Goal: Information Seeking & Learning: Find contact information

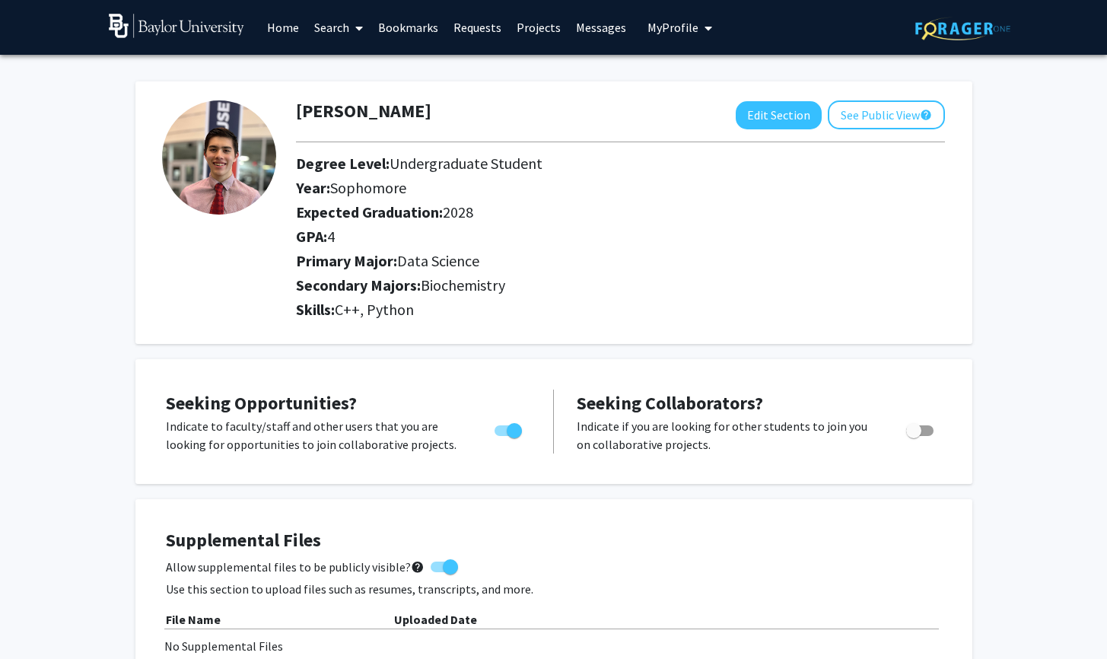
click at [357, 28] on icon at bounding box center [359, 28] width 8 height 12
click at [518, 99] on div "[PERSON_NAME] Edit Section See Public View help Degree Level: Undergraduate Stu…" at bounding box center [553, 212] width 837 height 262
click at [653, 26] on span "My Profile" at bounding box center [672, 27] width 51 height 15
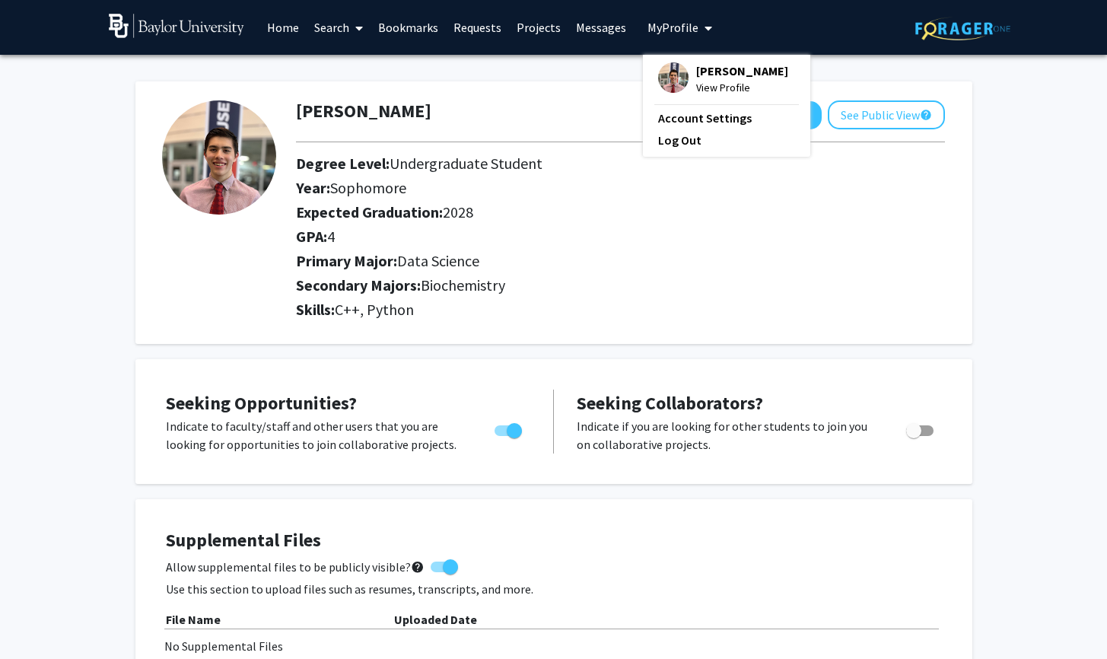
click at [671, 125] on link "Account Settings" at bounding box center [726, 118] width 137 height 18
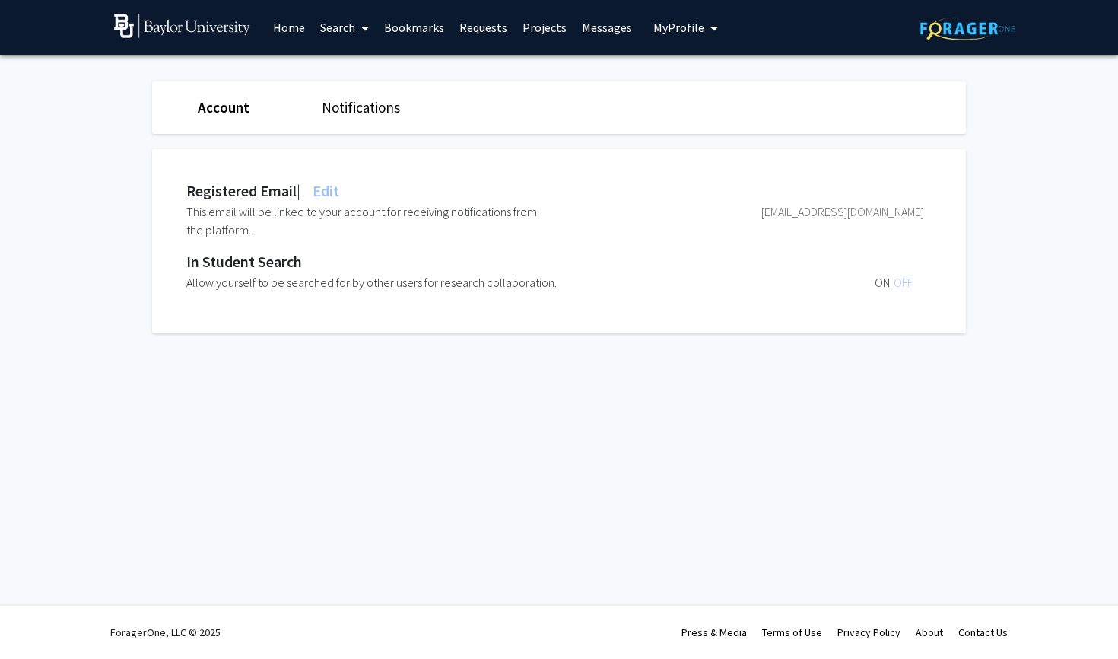
click at [352, 110] on link "Notifications" at bounding box center [361, 107] width 78 height 18
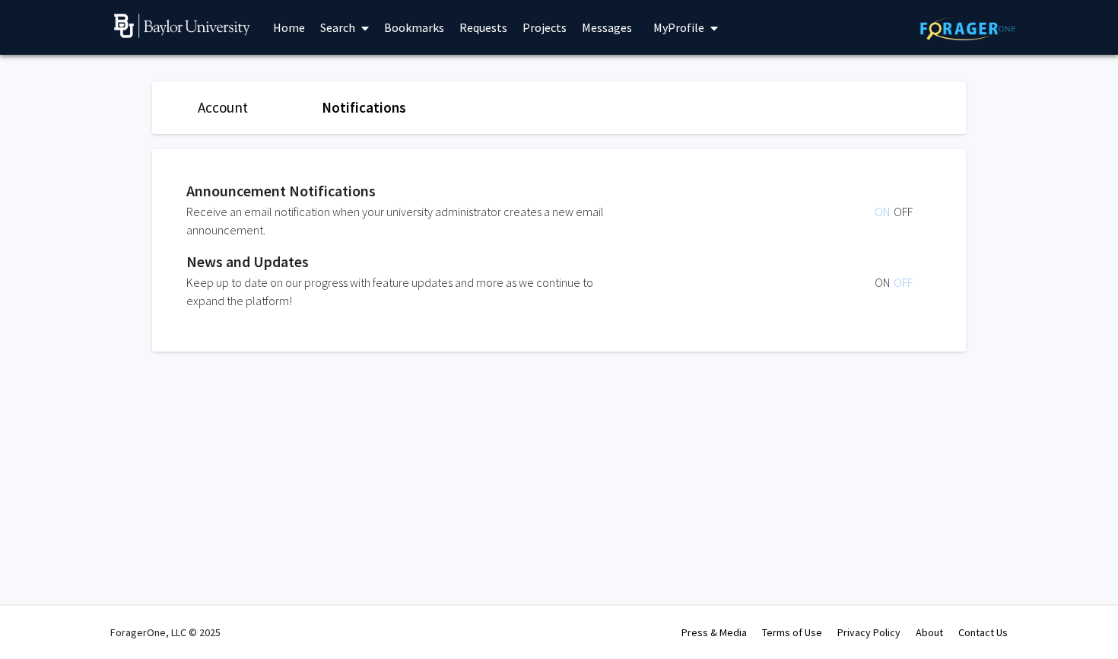
click at [881, 281] on span "ON" at bounding box center [884, 282] width 19 height 15
click at [227, 102] on link "Account" at bounding box center [223, 107] width 50 height 18
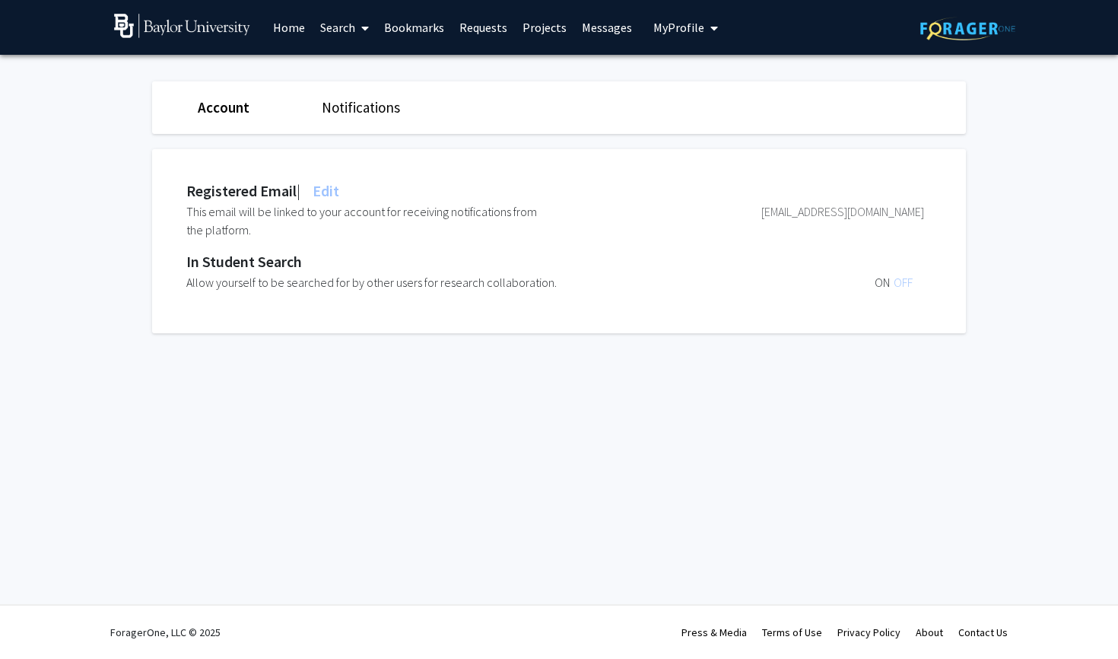
click at [886, 283] on span "ON" at bounding box center [884, 282] width 19 height 15
click at [816, 276] on div "ON OFF" at bounding box center [770, 282] width 307 height 18
click at [779, 207] on div "[EMAIL_ADDRESS][DOMAIN_NAME]" at bounding box center [739, 220] width 369 height 37
click at [611, 33] on link "Messages" at bounding box center [606, 27] width 65 height 53
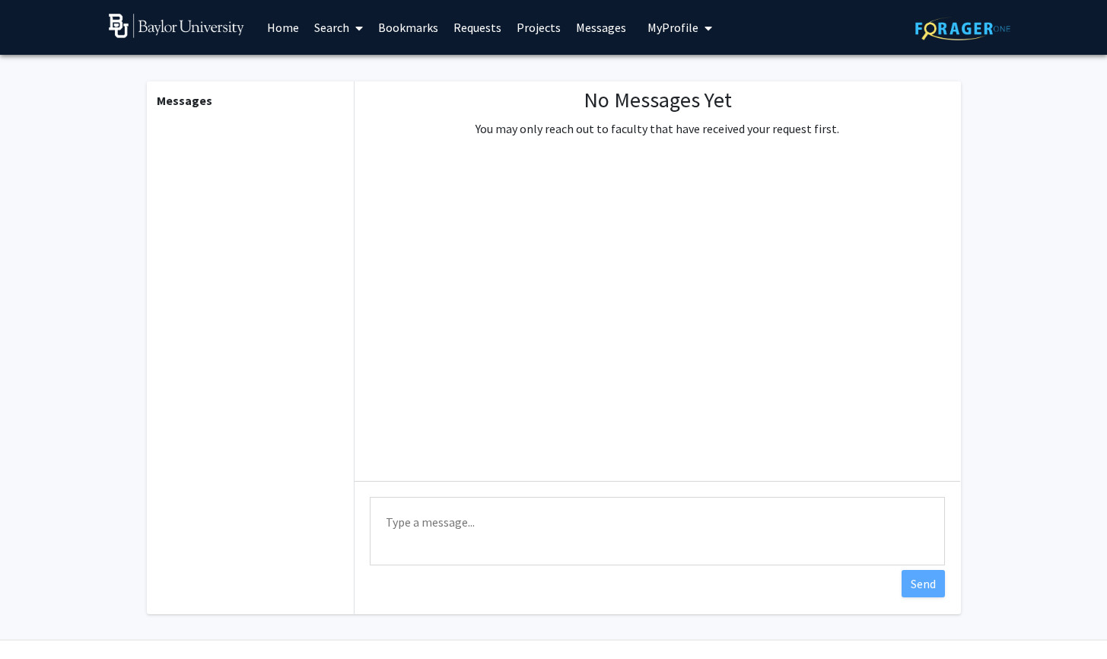
click at [538, 28] on link "Projects" at bounding box center [538, 27] width 59 height 53
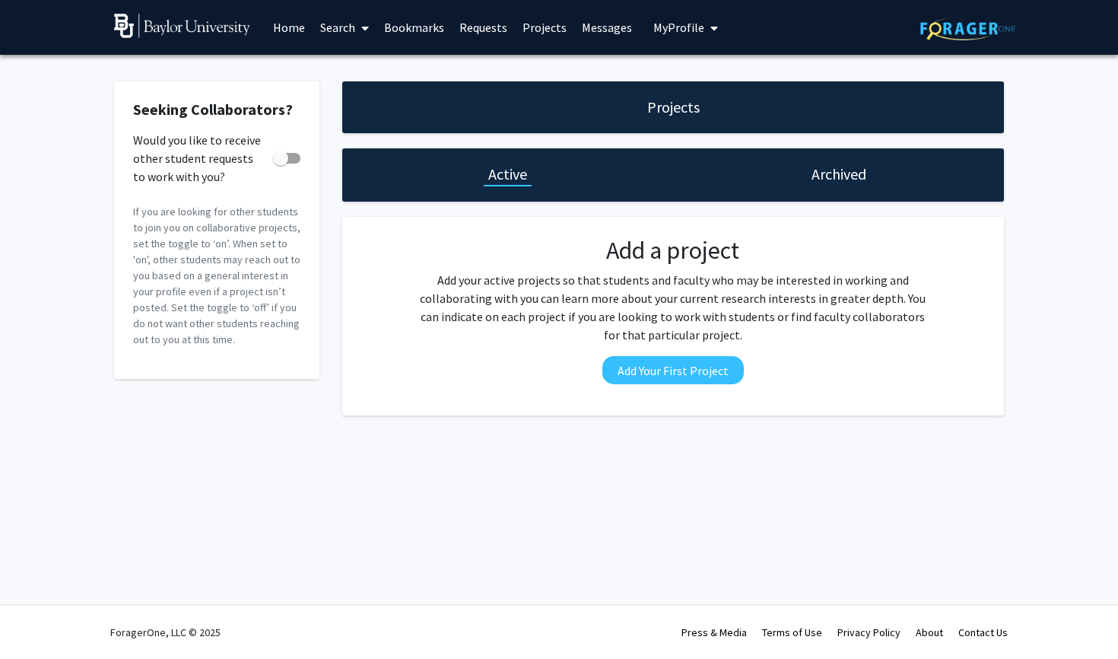
click at [488, 35] on link "Requests" at bounding box center [483, 27] width 63 height 53
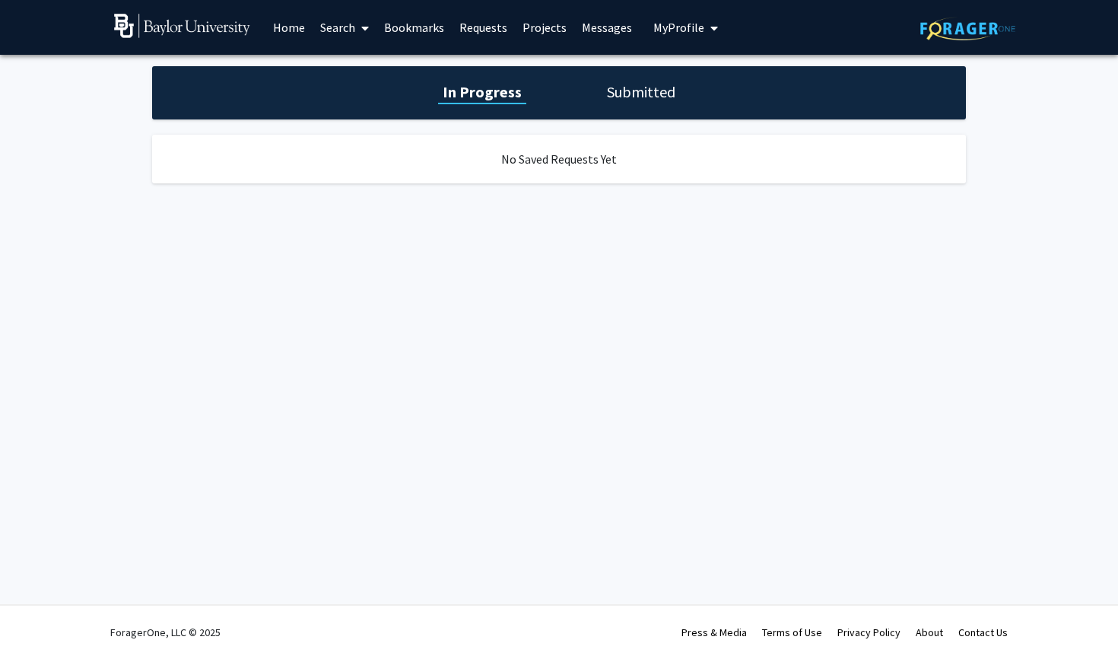
click at [442, 34] on link "Bookmarks" at bounding box center [413, 27] width 75 height 53
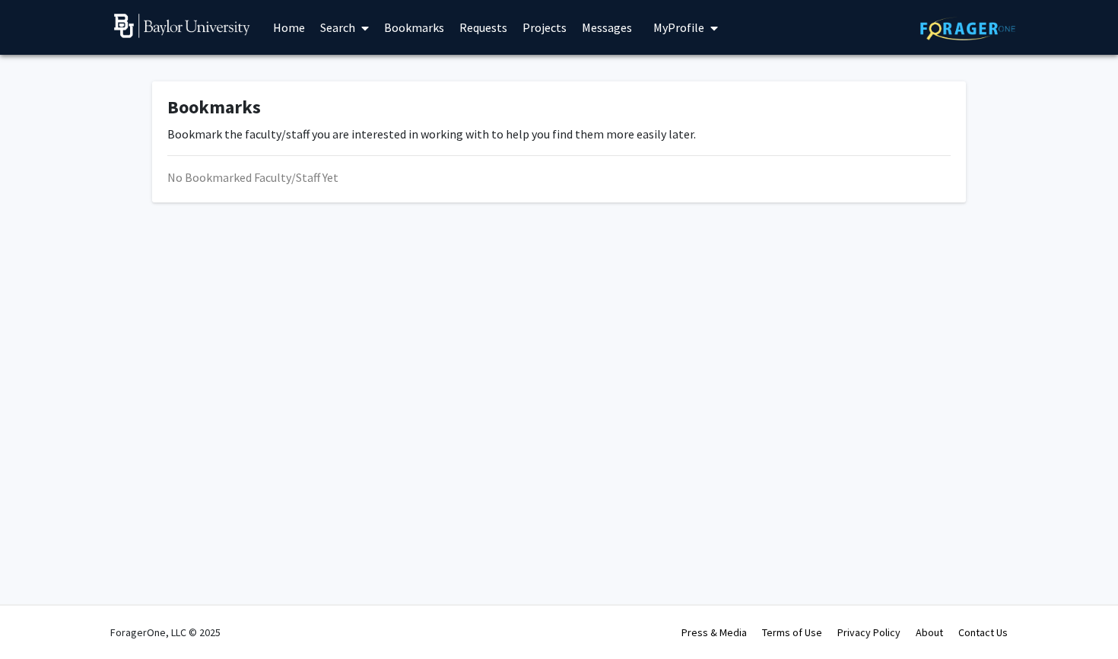
click at [497, 33] on link "Requests" at bounding box center [483, 27] width 63 height 53
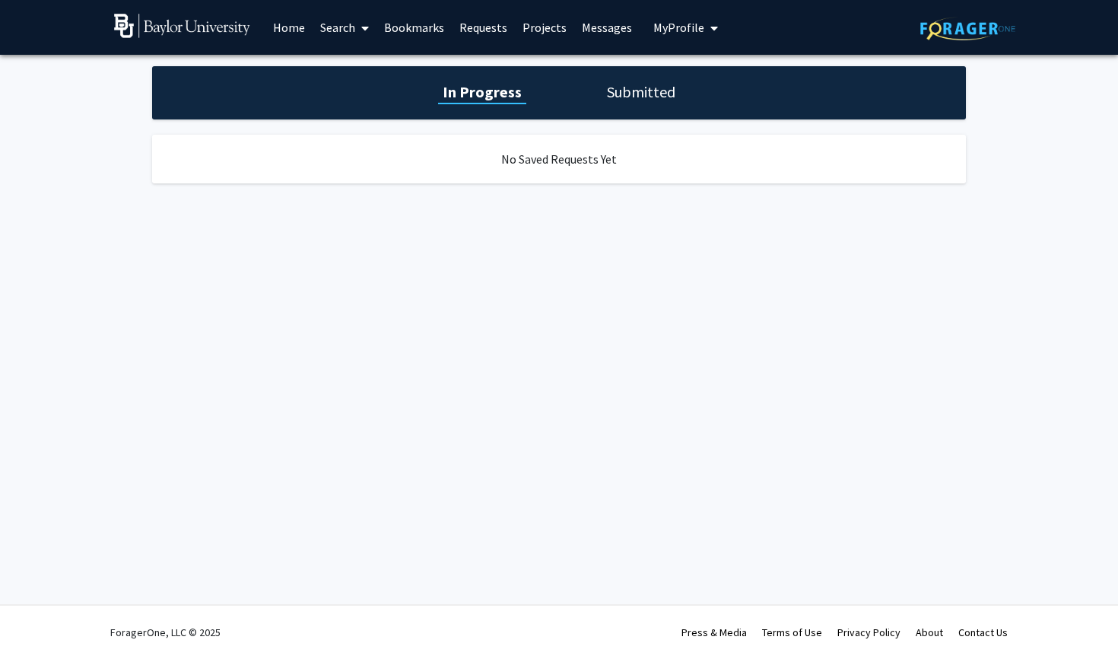
click at [586, 84] on div "In Progress Submitted" at bounding box center [559, 92] width 814 height 53
click at [618, 88] on h1 "Submitted" at bounding box center [641, 91] width 78 height 21
drag, startPoint x: 435, startPoint y: 24, endPoint x: 424, endPoint y: 23, distance: 11.4
click at [434, 24] on link "Bookmarks" at bounding box center [413, 27] width 75 height 53
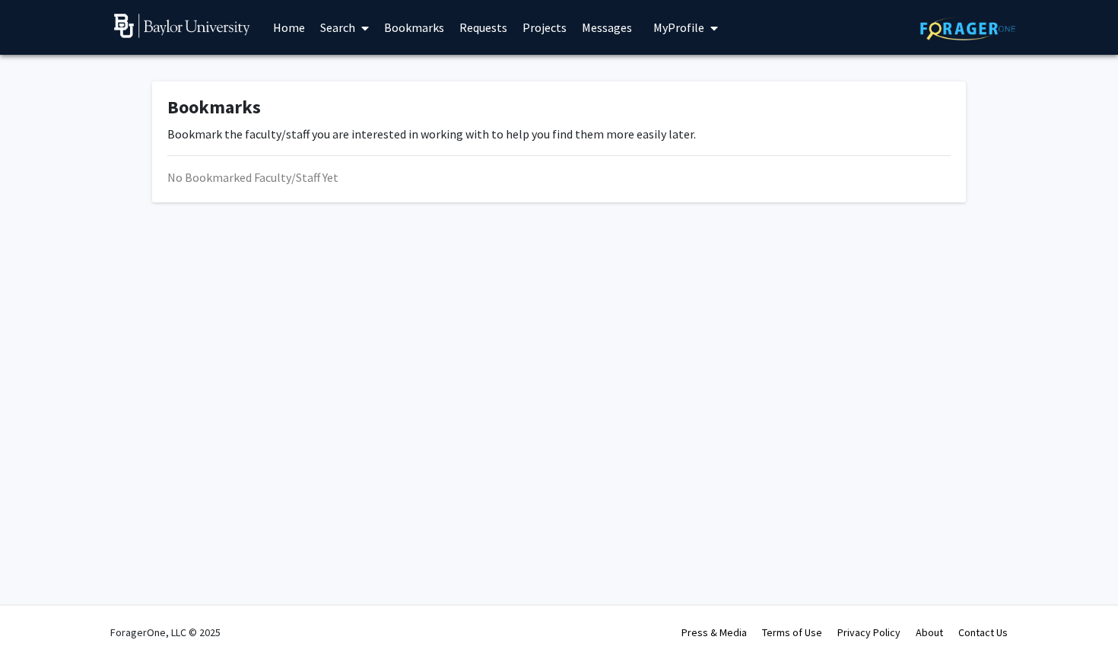
drag, startPoint x: 351, startPoint y: 18, endPoint x: 340, endPoint y: 21, distance: 11.8
click at [351, 18] on link "Search" at bounding box center [345, 27] width 64 height 53
click at [292, 29] on link "Home" at bounding box center [288, 27] width 47 height 53
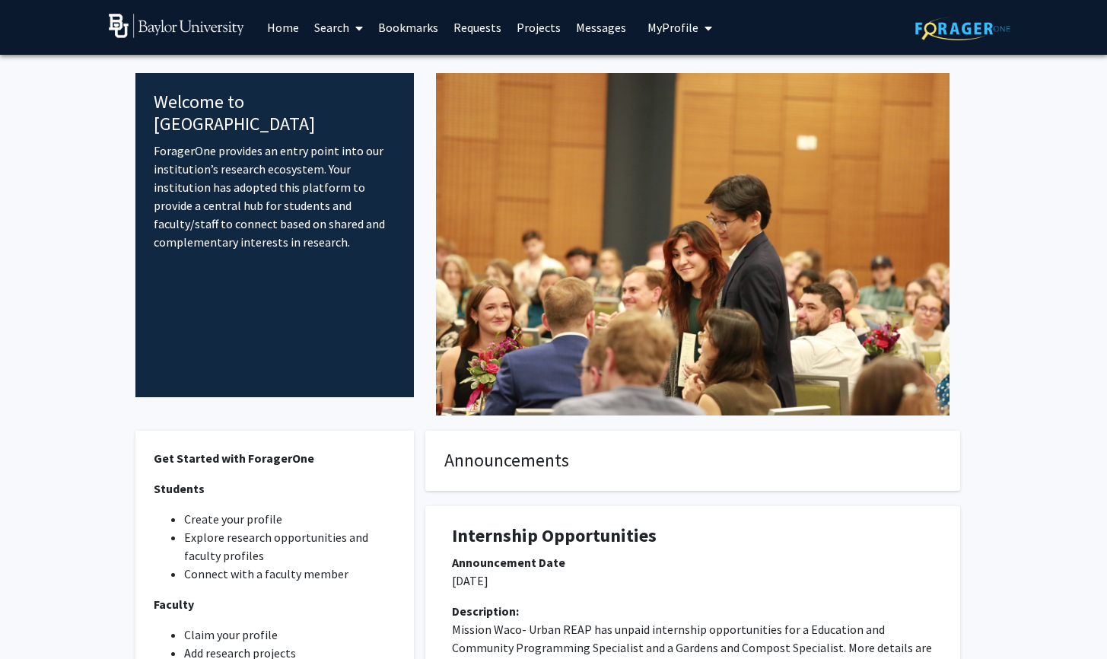
click at [329, 30] on link "Search" at bounding box center [339, 27] width 64 height 53
click at [334, 59] on span "Faculty/Staff" at bounding box center [363, 70] width 112 height 30
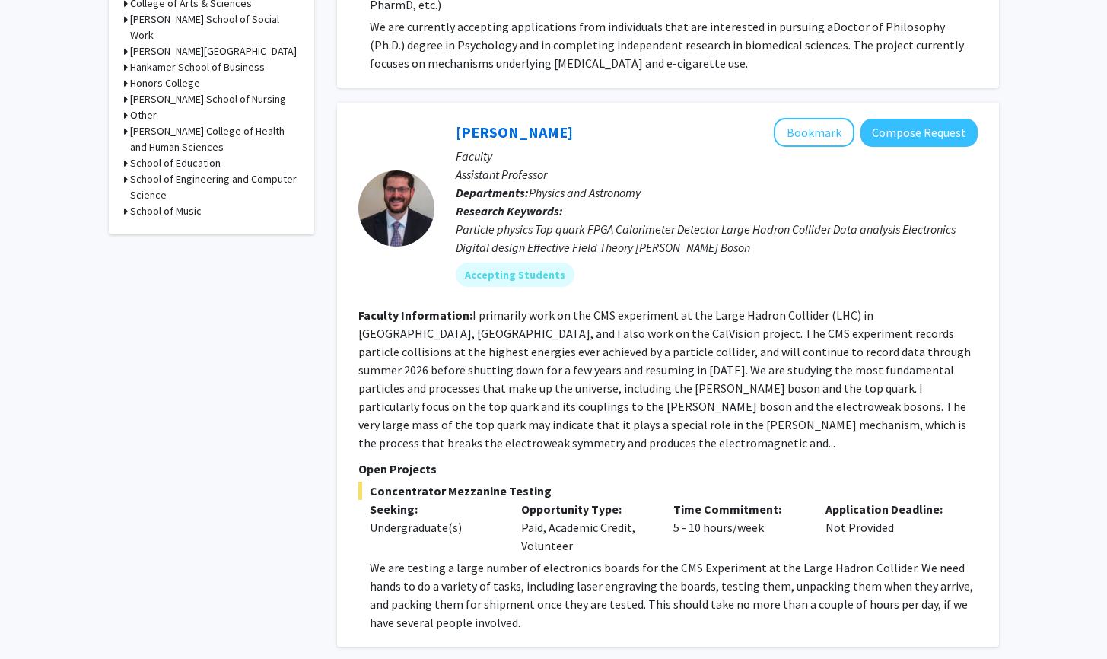
scroll to position [558, 0]
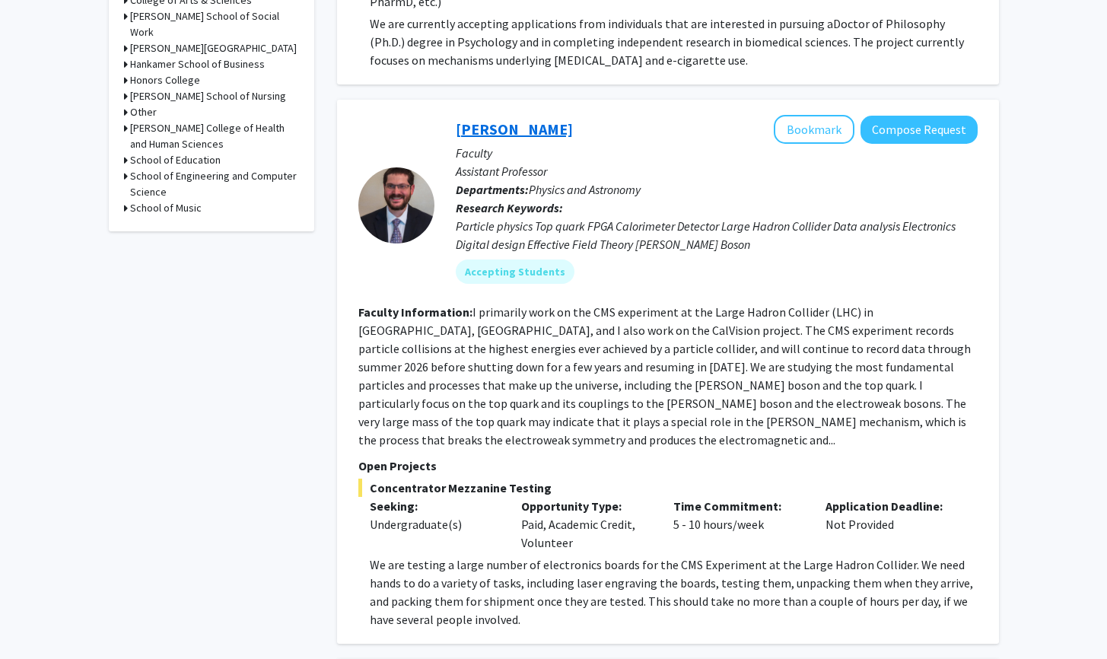
click at [465, 119] on link "[PERSON_NAME]" at bounding box center [514, 128] width 117 height 19
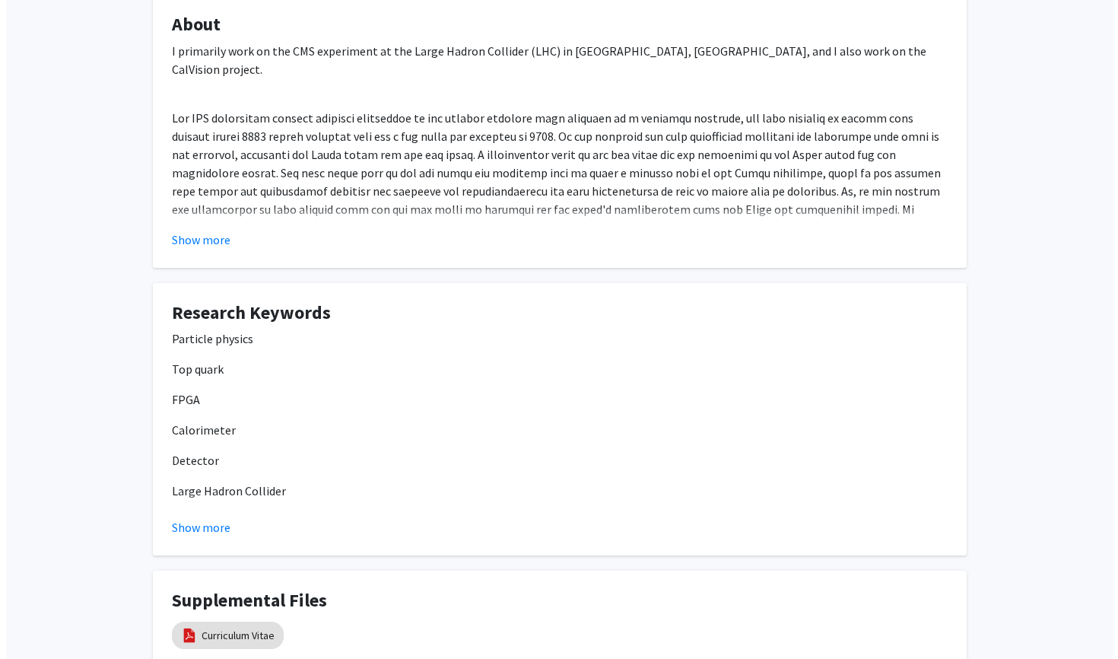
scroll to position [596, 0]
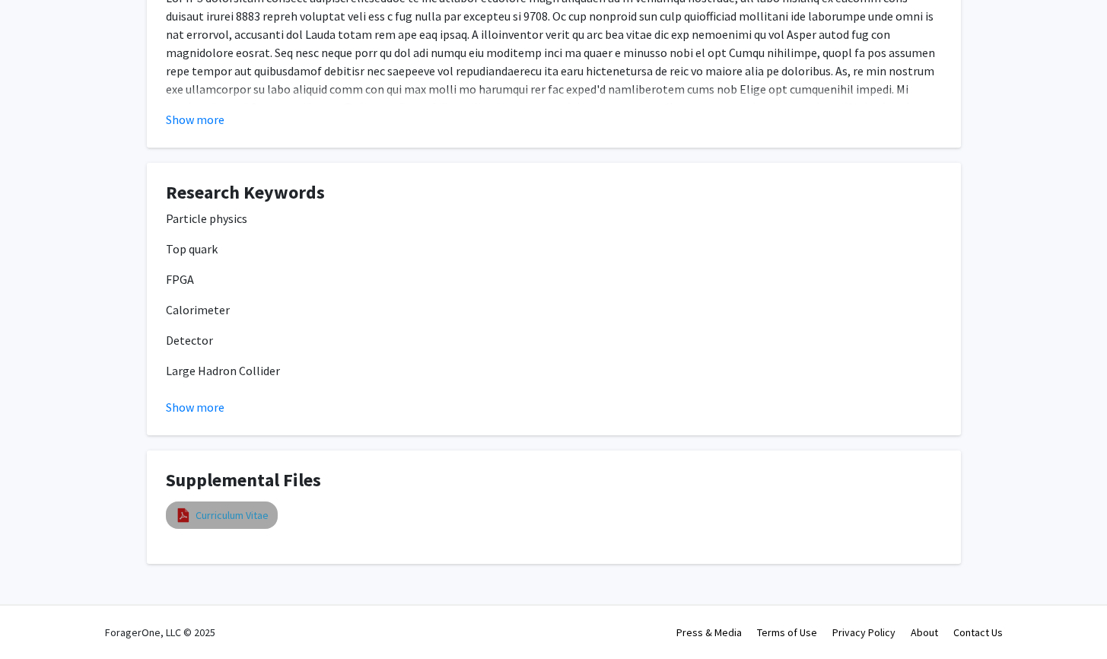
click at [227, 519] on link "Curriculum Vitae" at bounding box center [231, 515] width 73 height 16
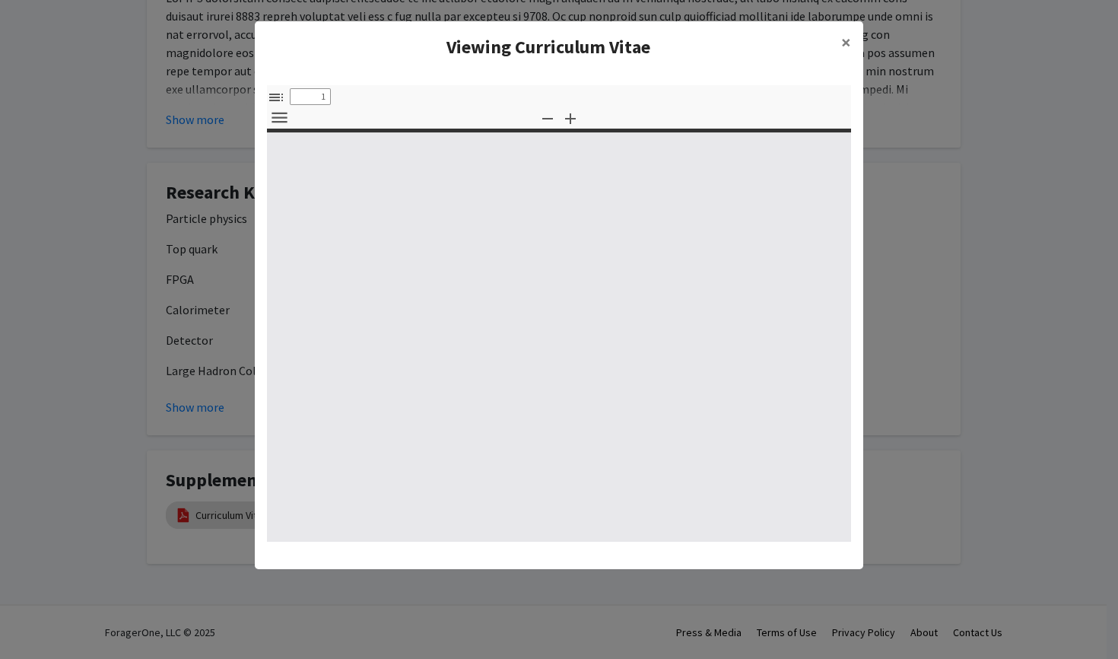
click at [569, 113] on icon "button" at bounding box center [570, 119] width 18 height 18
select select "custom"
type input "0"
select select "custom"
click at [533, 113] on div "Toggle Sidebar Find First page Previous 0 Next Last page Zoom Out Zoom In auto …" at bounding box center [559, 313] width 584 height 456
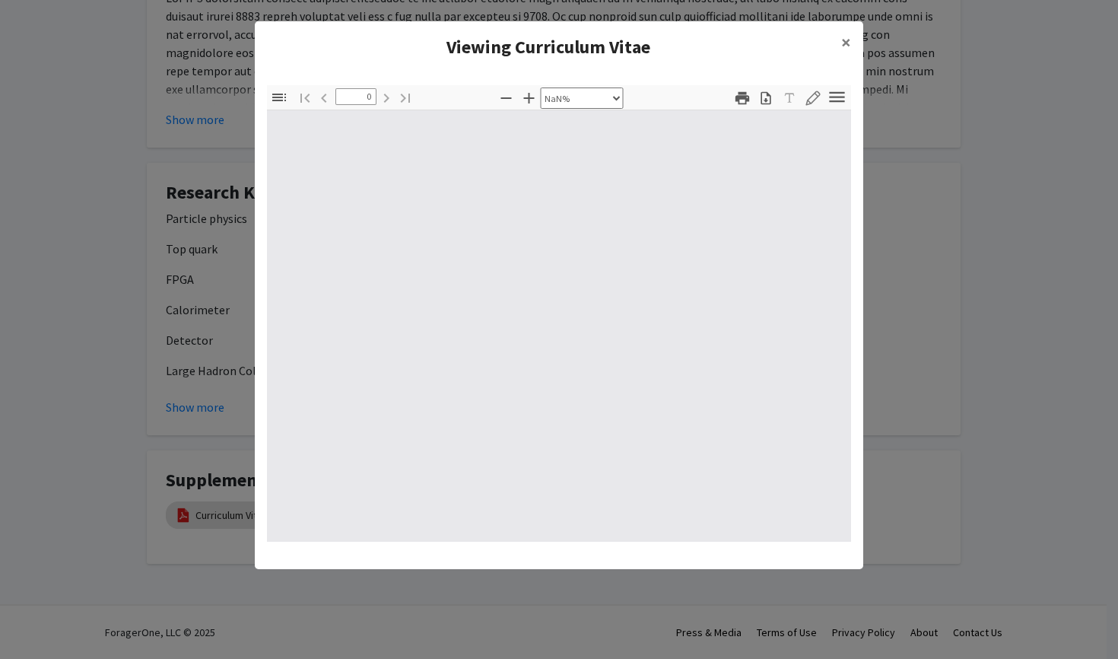
drag, startPoint x: 533, startPoint y: 113, endPoint x: 398, endPoint y: 117, distance: 135.4
click at [532, 113] on div "Toggle Sidebar Find Go to First Page Previous 0 of 0 Next Go to Last Page Zoom …" at bounding box center [559, 313] width 584 height 456
type input "1"
select select "auto"
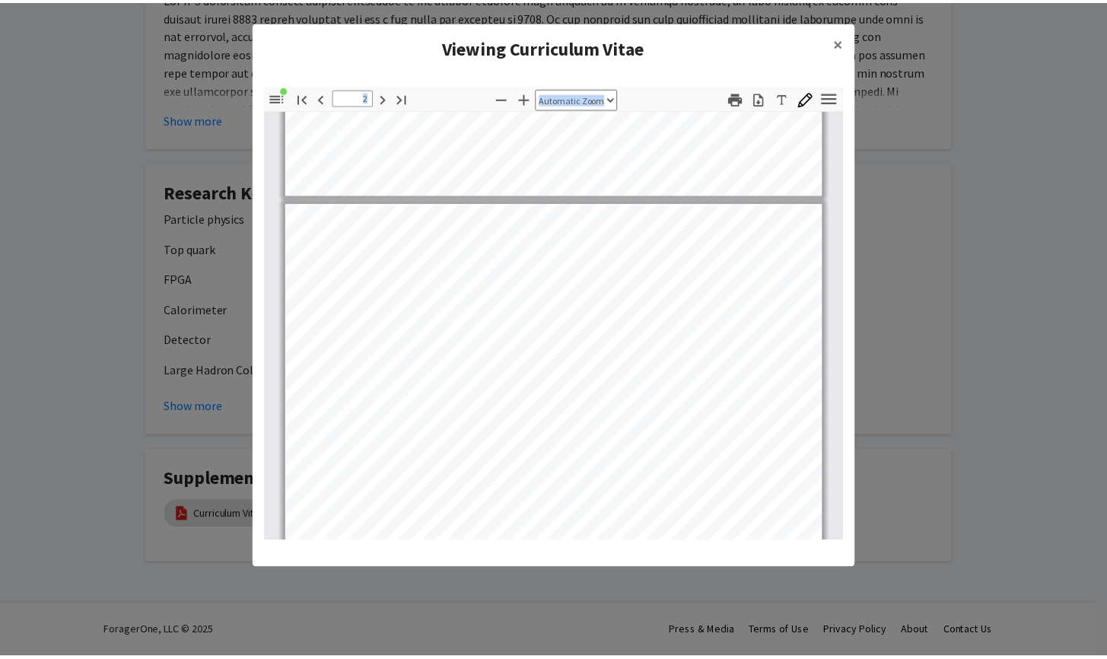
scroll to position [0, 0]
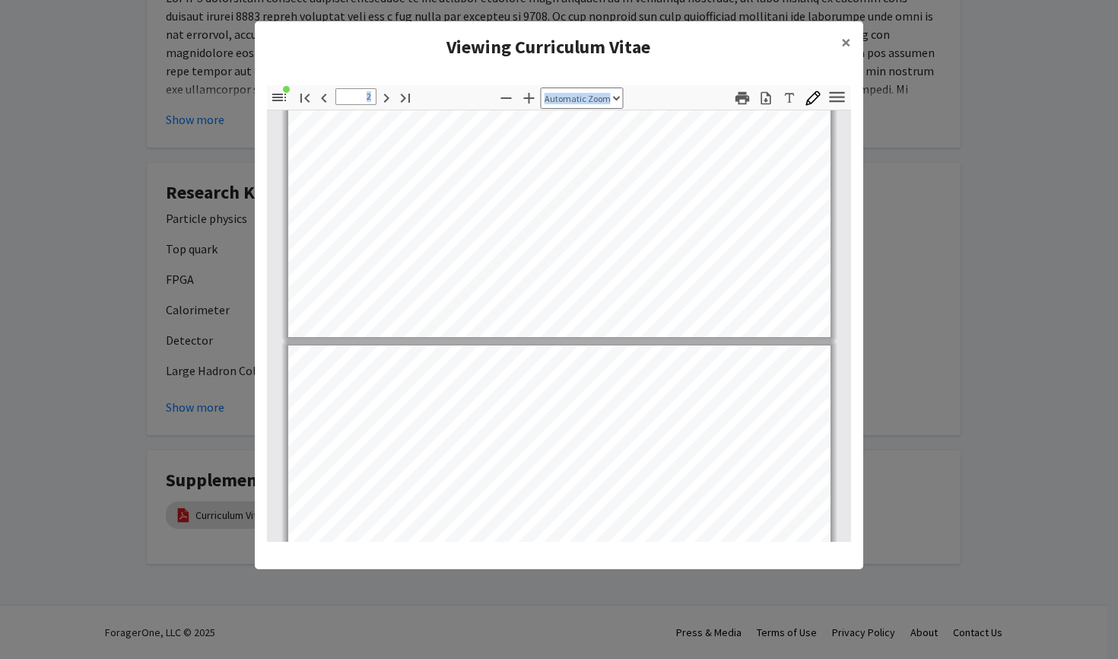
type input "1"
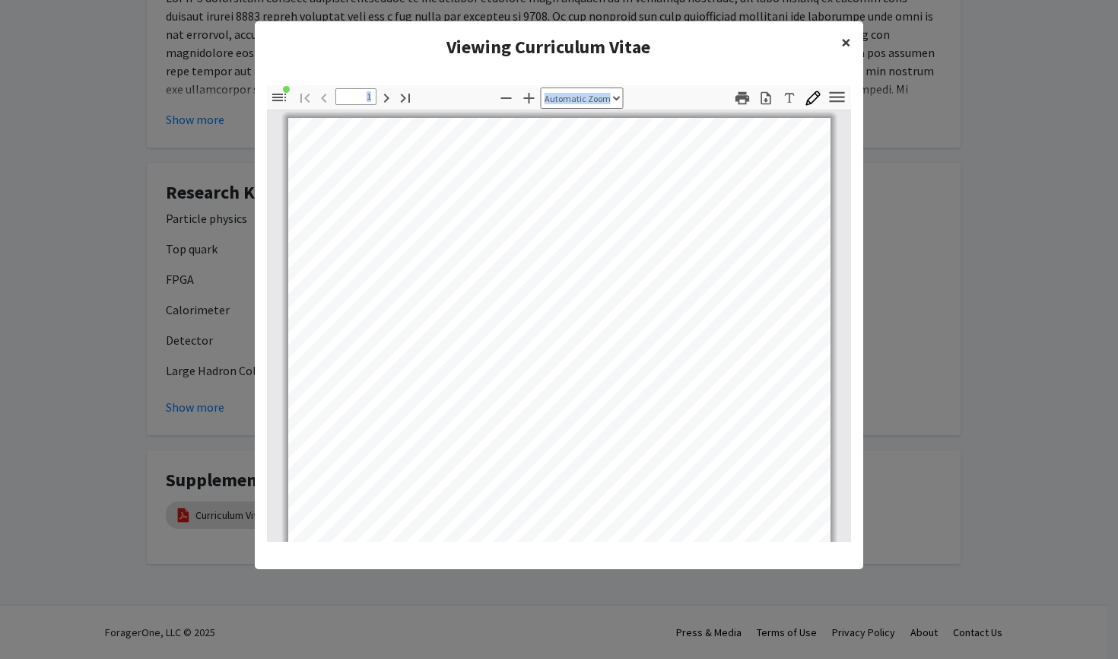
click at [838, 43] on button "×" at bounding box center [846, 42] width 34 height 43
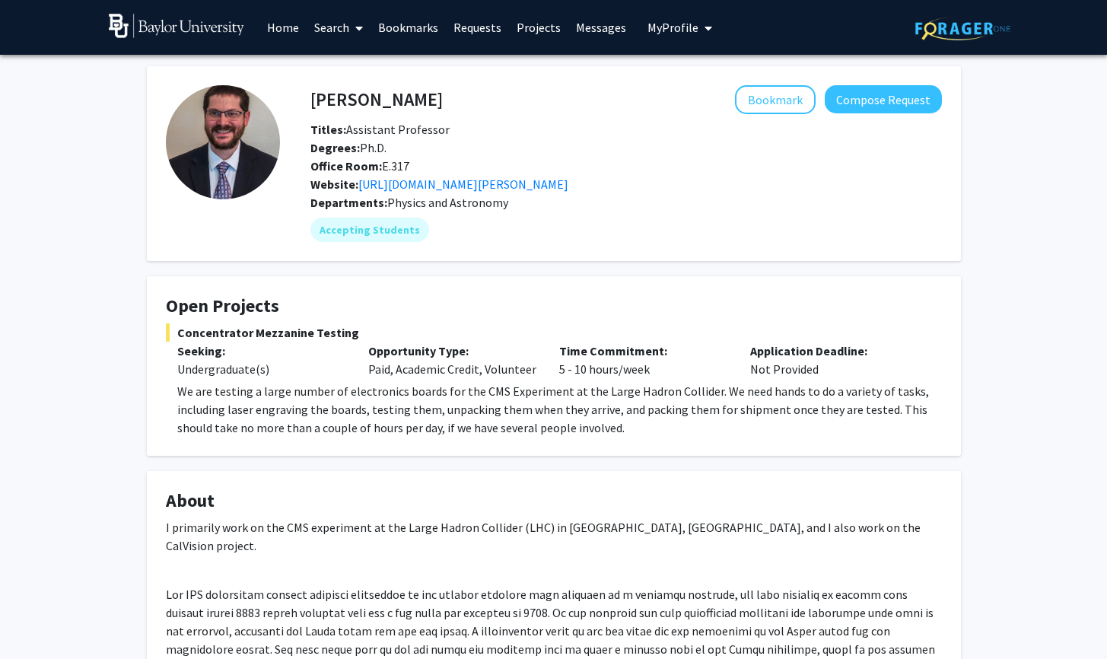
click at [679, 20] on button "My Profile" at bounding box center [680, 27] width 74 height 55
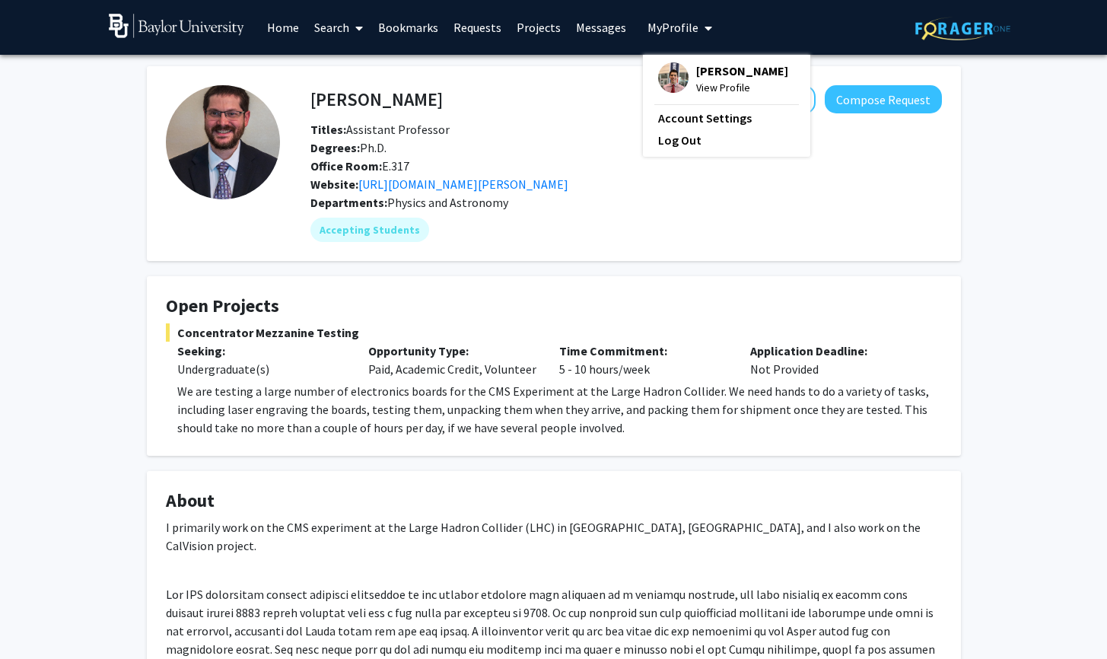
click at [676, 68] on img at bounding box center [673, 77] width 30 height 30
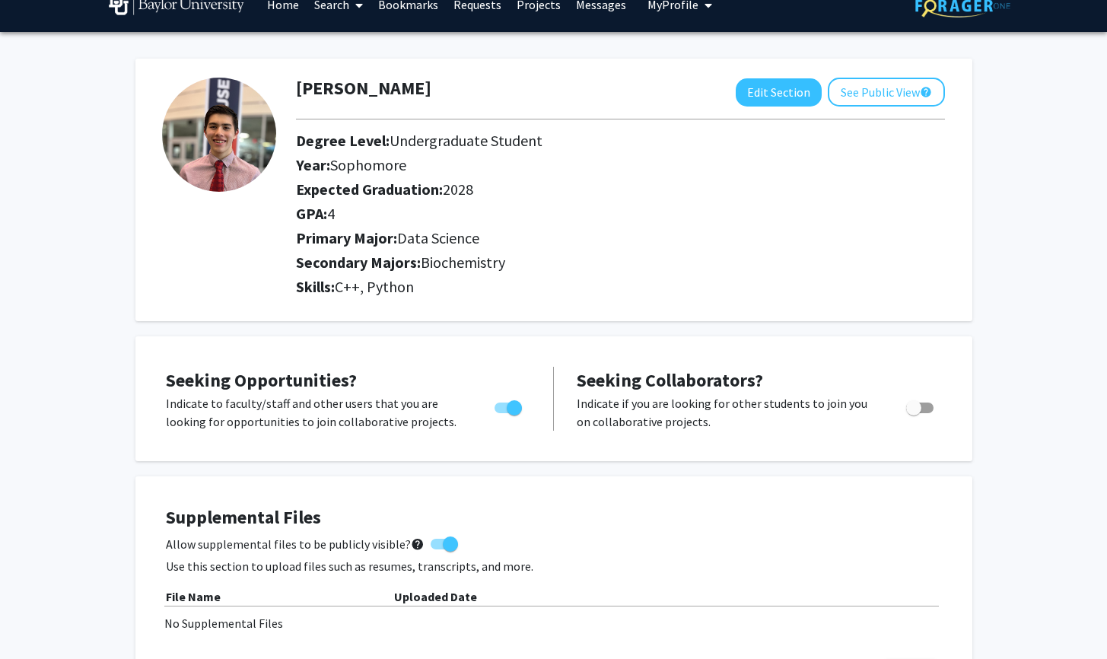
scroll to position [46, 0]
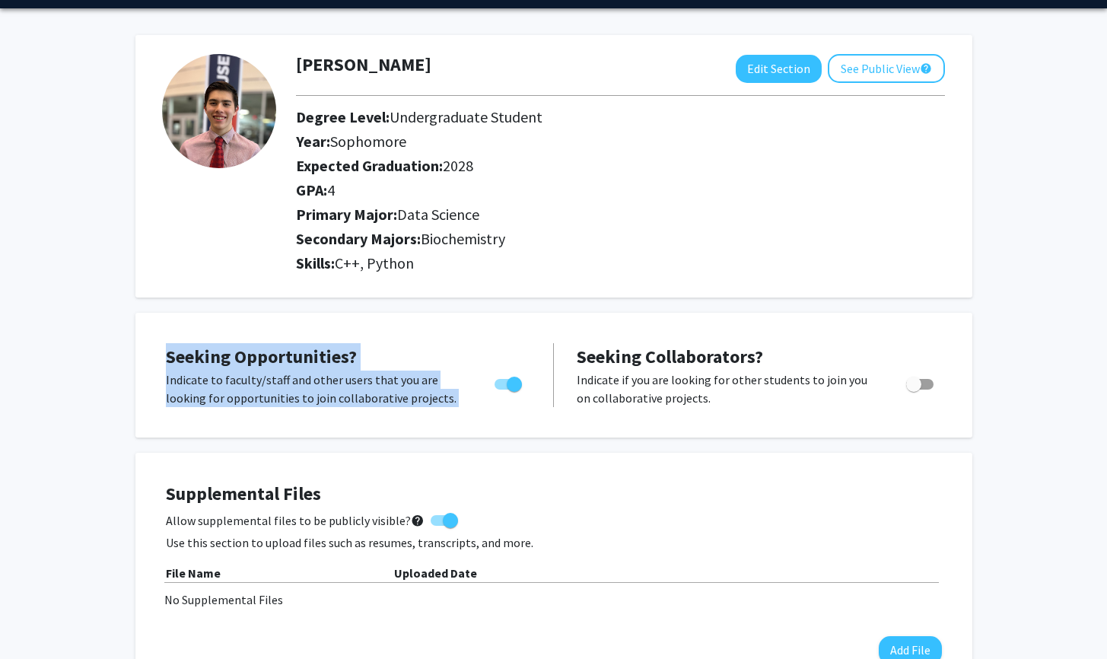
drag, startPoint x: 681, startPoint y: 259, endPoint x: 796, endPoint y: 411, distance: 190.6
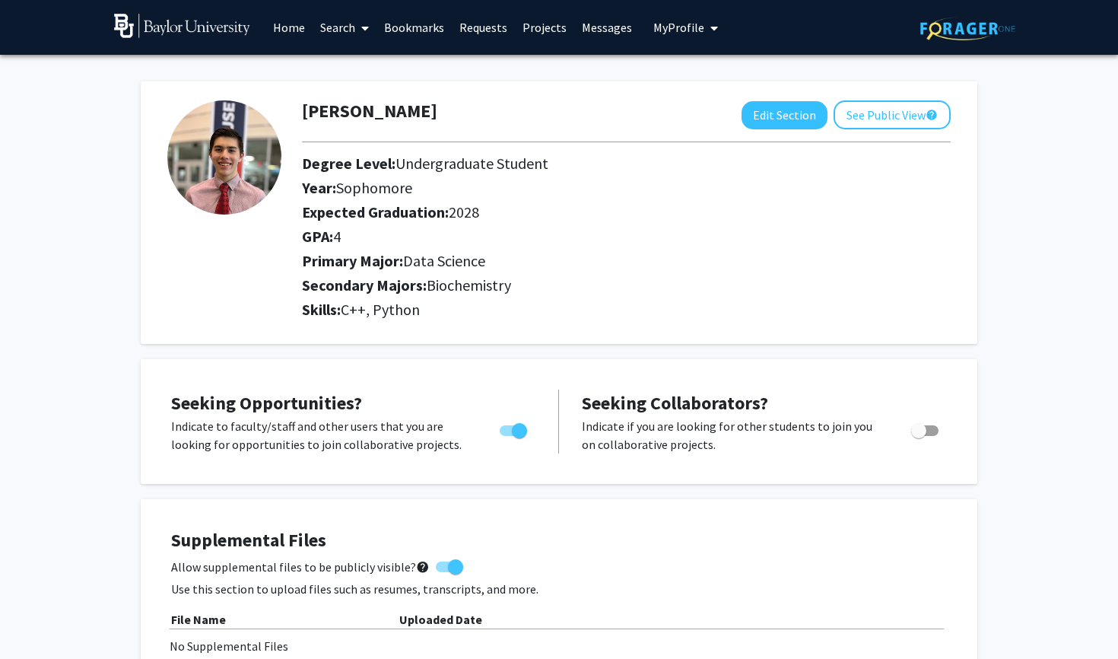
scroll to position [0, 0]
